Goal: Task Accomplishment & Management: Manage account settings

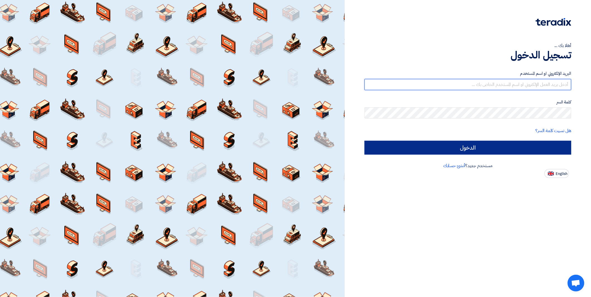
type input "[EMAIL_ADDRESS][DOMAIN_NAME]"
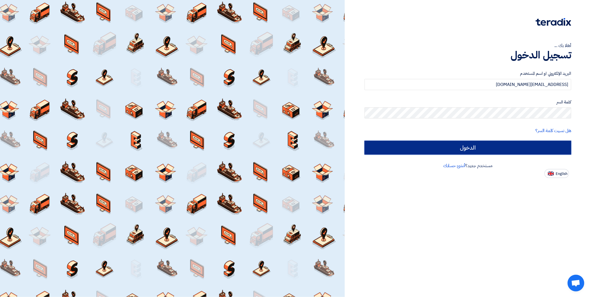
click at [480, 148] on input "الدخول" at bounding box center [467, 148] width 207 height 14
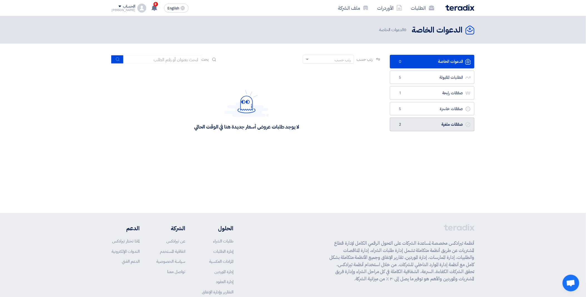
click at [414, 126] on link "صفقات ملغية صفقات ملغية 2" at bounding box center [432, 125] width 85 height 14
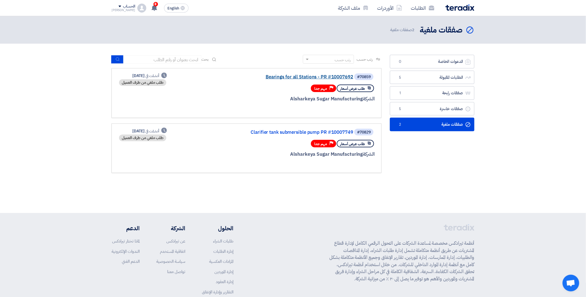
click at [296, 77] on link "Bearings for all Stations - PR #10007692" at bounding box center [297, 77] width 111 height 5
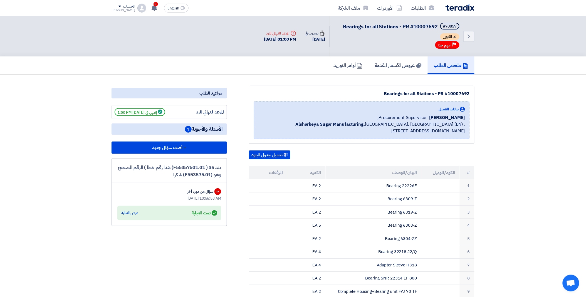
click at [390, 68] on link "عروض الأسعار المقدمة" at bounding box center [397, 65] width 59 height 18
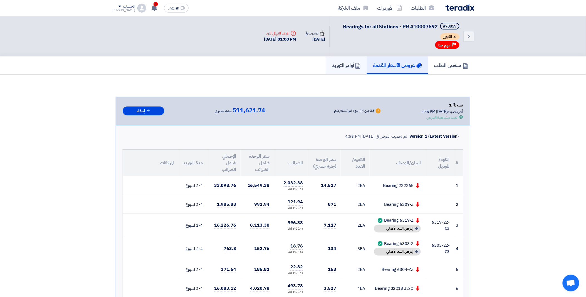
click at [349, 68] on link "أوامر التوريد" at bounding box center [346, 65] width 41 height 18
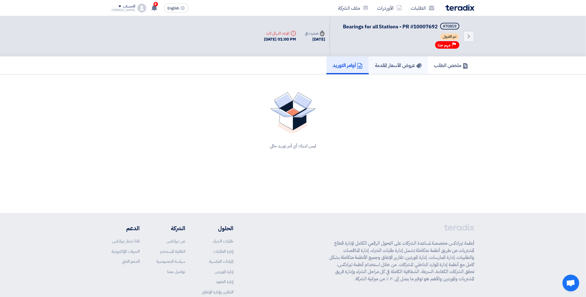
click at [382, 71] on link "عروض الأسعار المقدمة" at bounding box center [398, 65] width 59 height 18
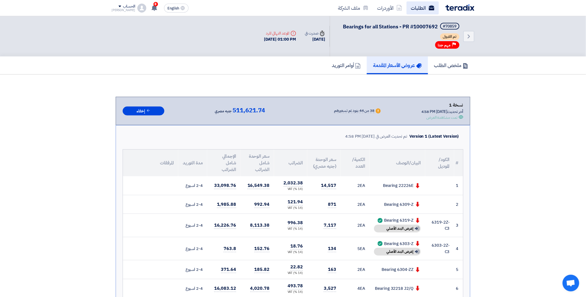
click at [423, 9] on link "الطلبات" at bounding box center [423, 7] width 32 height 13
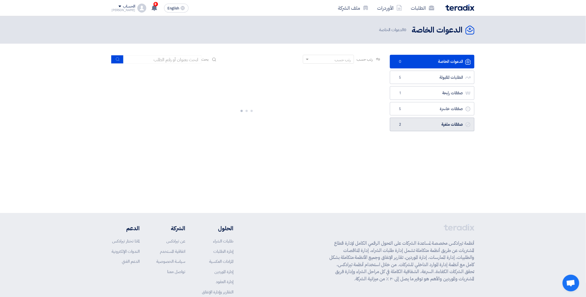
click at [418, 124] on link "صفقات ملغية صفقات ملغية 2" at bounding box center [432, 125] width 85 height 14
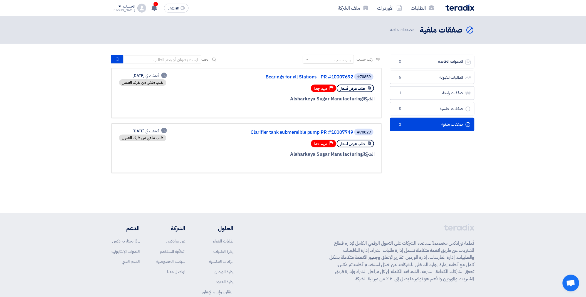
click at [405, 126] on link "صفقات ملغية صفقات ملغية 2" at bounding box center [432, 125] width 85 height 14
click at [283, 130] on link "Clarifier tank submersible pump PR #10007749" at bounding box center [297, 132] width 111 height 5
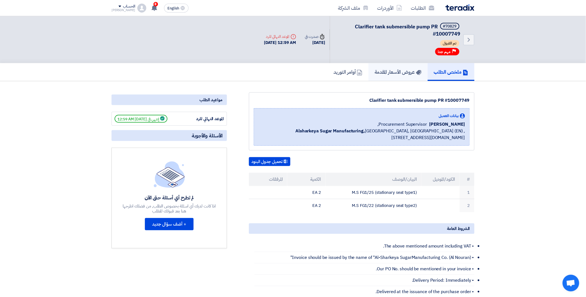
click at [393, 70] on h5 "عروض الأسعار المقدمة" at bounding box center [398, 72] width 47 height 6
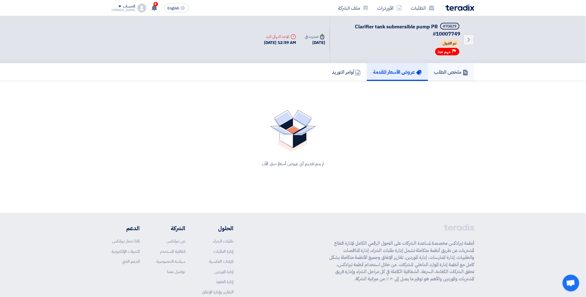
click at [454, 63] on link "ملخص الطلب" at bounding box center [451, 72] width 46 height 18
